Goal: Transaction & Acquisition: Purchase product/service

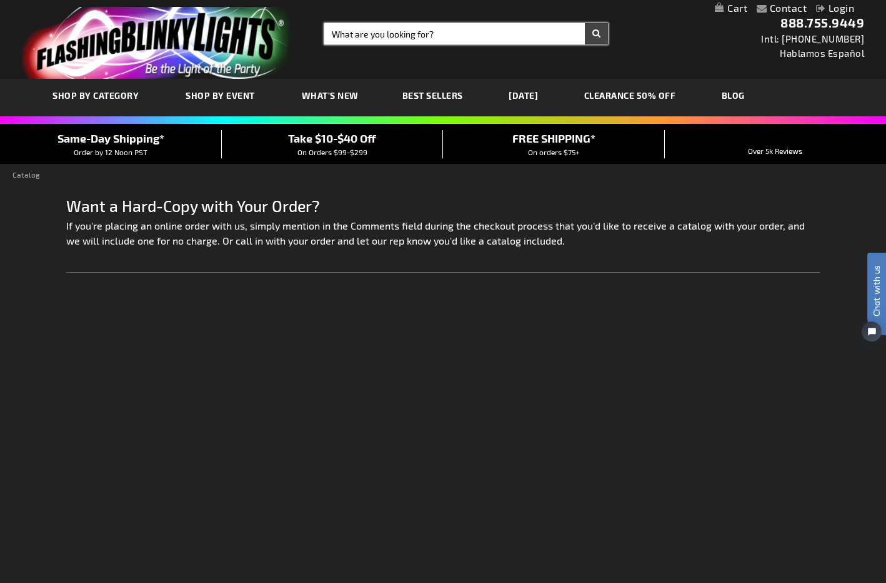
click at [448, 31] on input "Search" at bounding box center [466, 33] width 284 height 21
click at [433, 34] on input "Search" at bounding box center [466, 33] width 284 height 21
click at [514, 38] on input "Tennis racquet pin" at bounding box center [466, 33] width 284 height 21
type input "Tennis racquet pin"
click at [596, 34] on button "Search" at bounding box center [596, 33] width 23 height 21
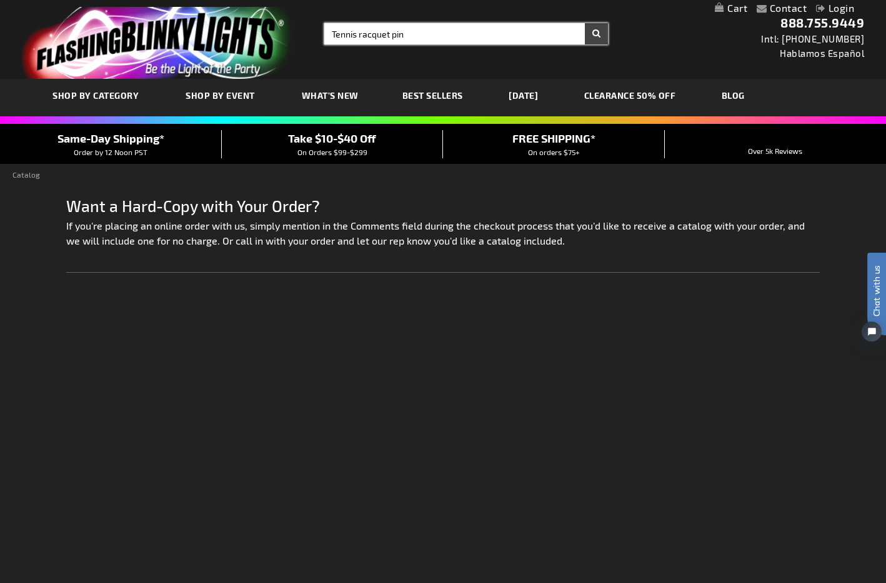
click at [531, 36] on input "Tennis racquet pin" at bounding box center [466, 33] width 284 height 21
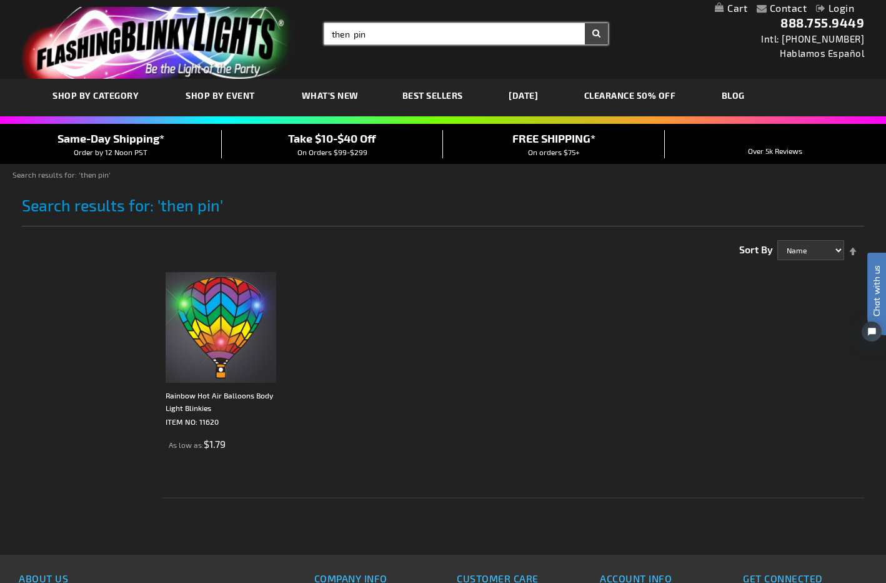
click at [352, 30] on input "then pin" at bounding box center [466, 33] width 284 height 21
type input "star pin"
click at [596, 34] on button "Search" at bounding box center [596, 33] width 23 height 21
